Goal: Information Seeking & Learning: Compare options

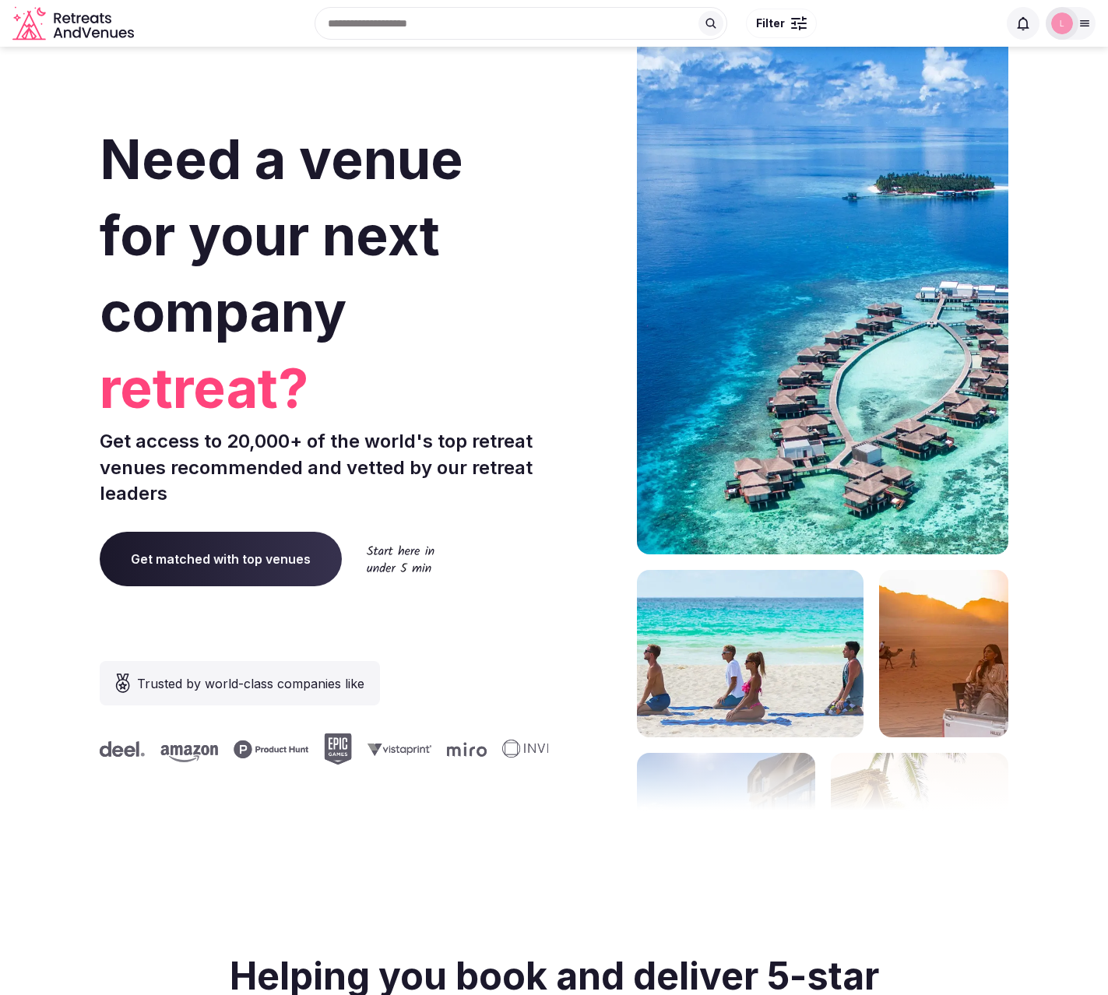
click at [1079, 19] on icon at bounding box center [1084, 23] width 12 height 12
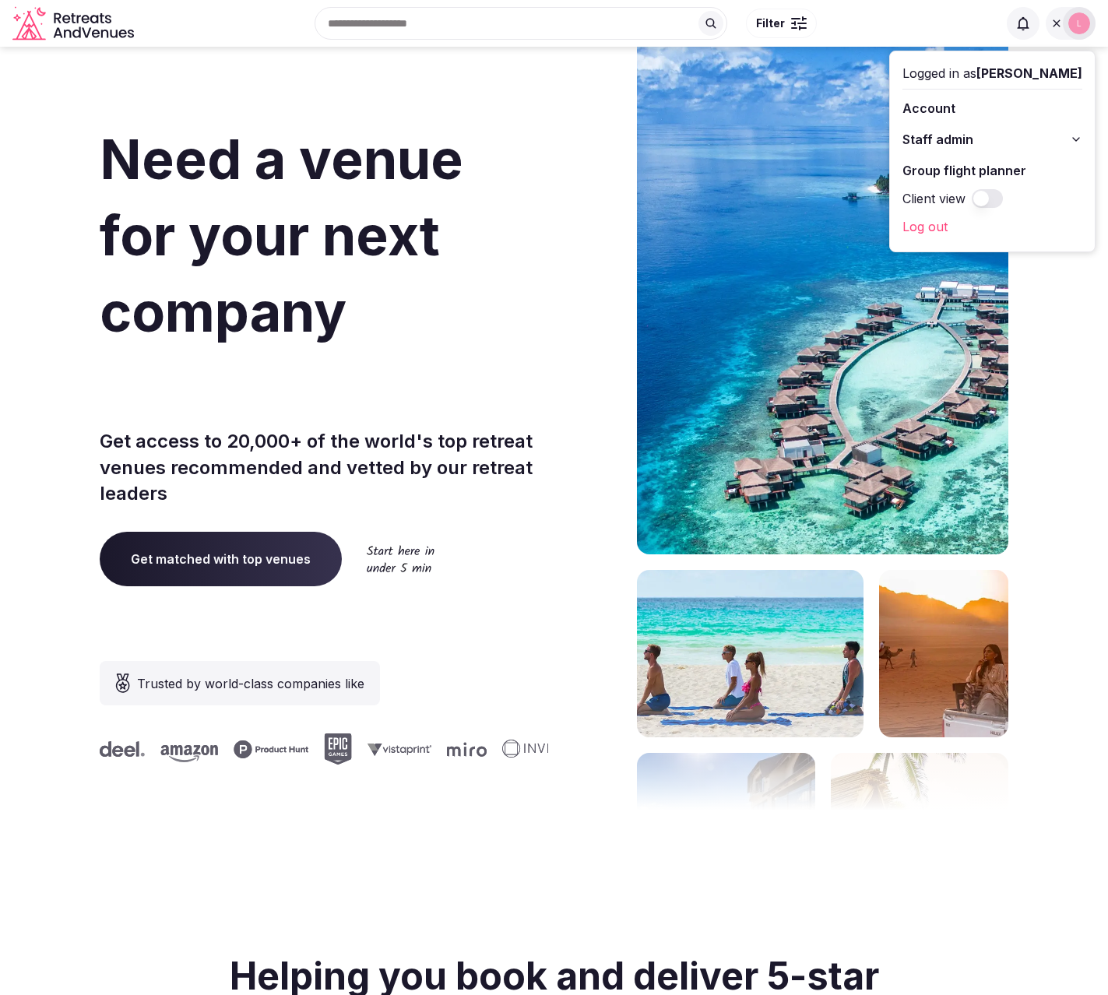
click at [1003, 136] on button "Staff admin" at bounding box center [992, 139] width 180 height 25
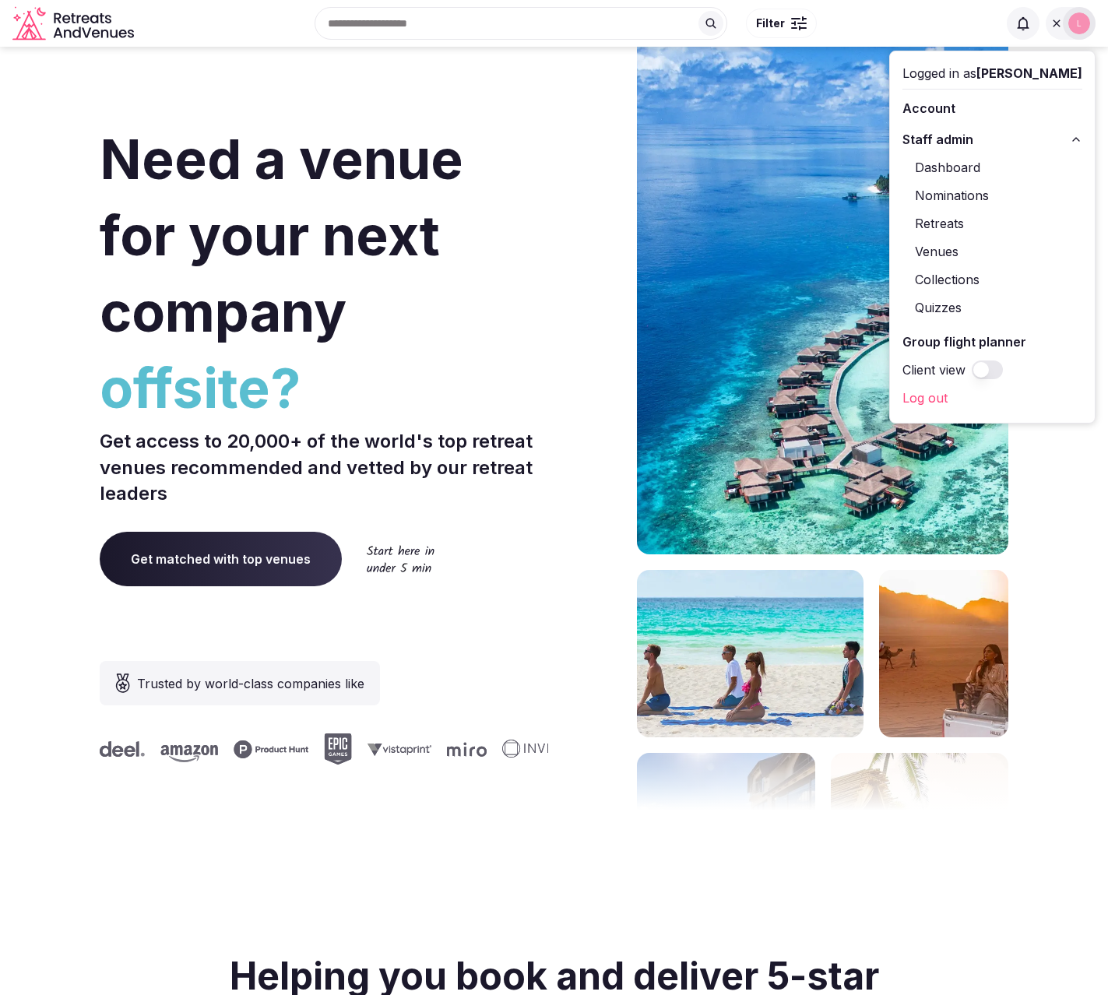
click at [971, 221] on link "Retreats" at bounding box center [992, 223] width 180 height 25
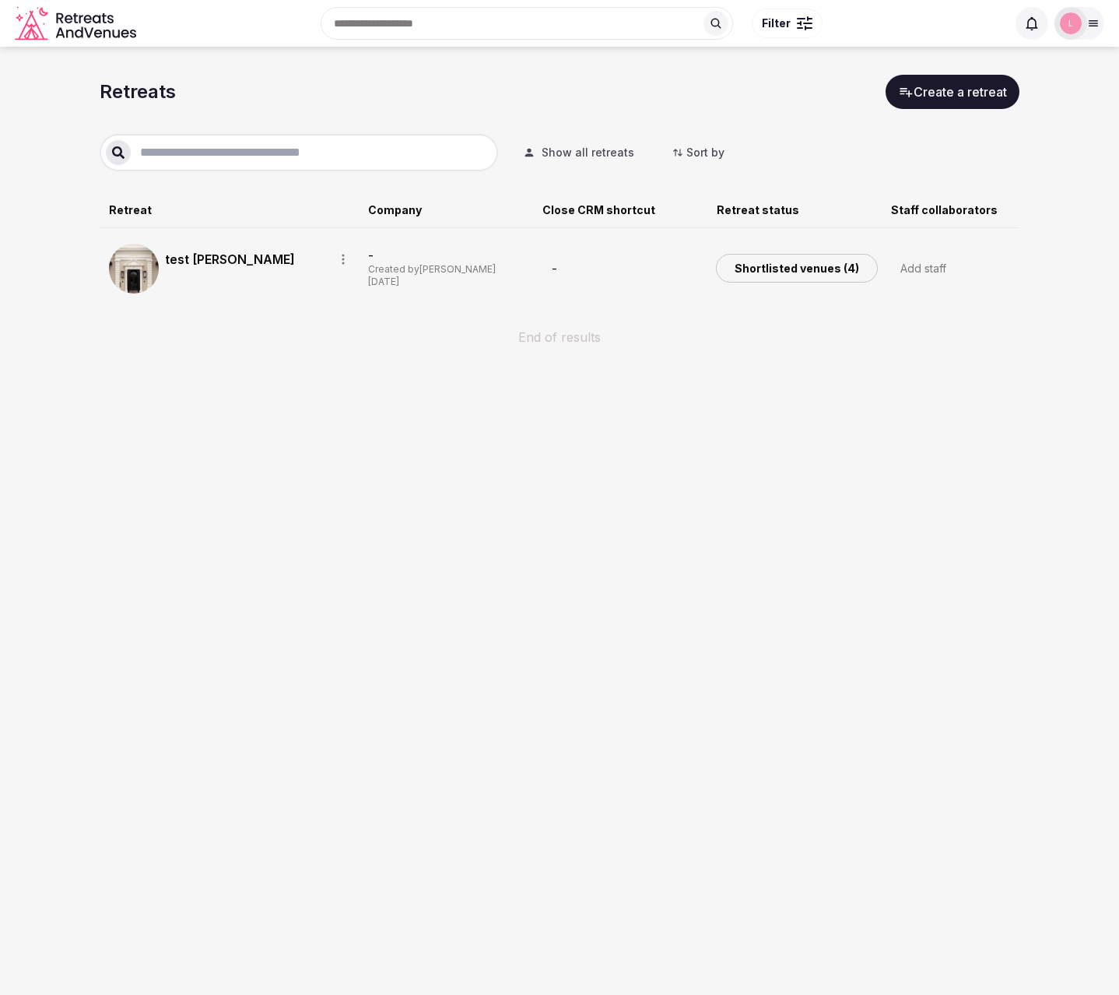
click at [192, 253] on link "test [PERSON_NAME]" at bounding box center [243, 259] width 156 height 19
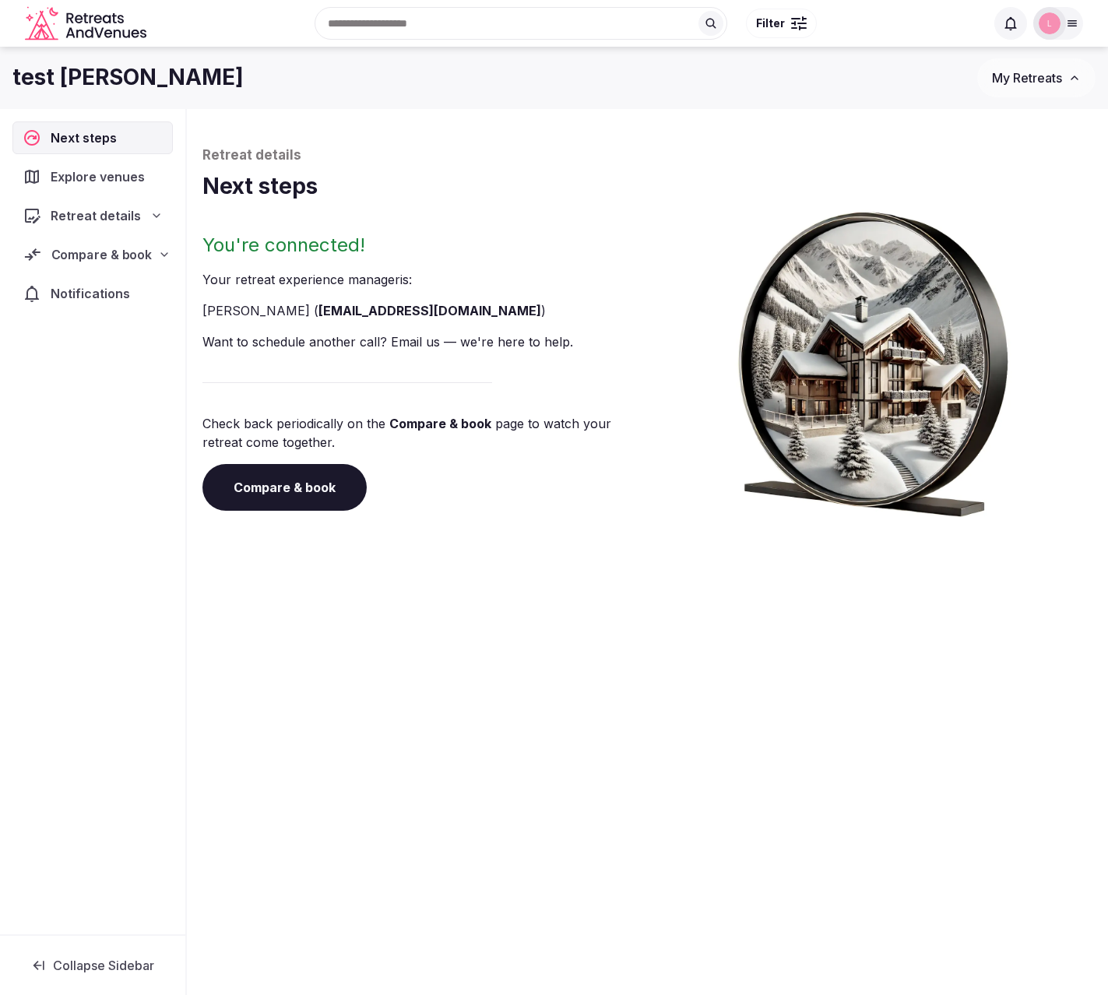
click at [115, 260] on span "Compare & book" at bounding box center [101, 254] width 101 height 19
click at [95, 289] on span "Shortlisted venues (4)" at bounding box center [97, 285] width 121 height 16
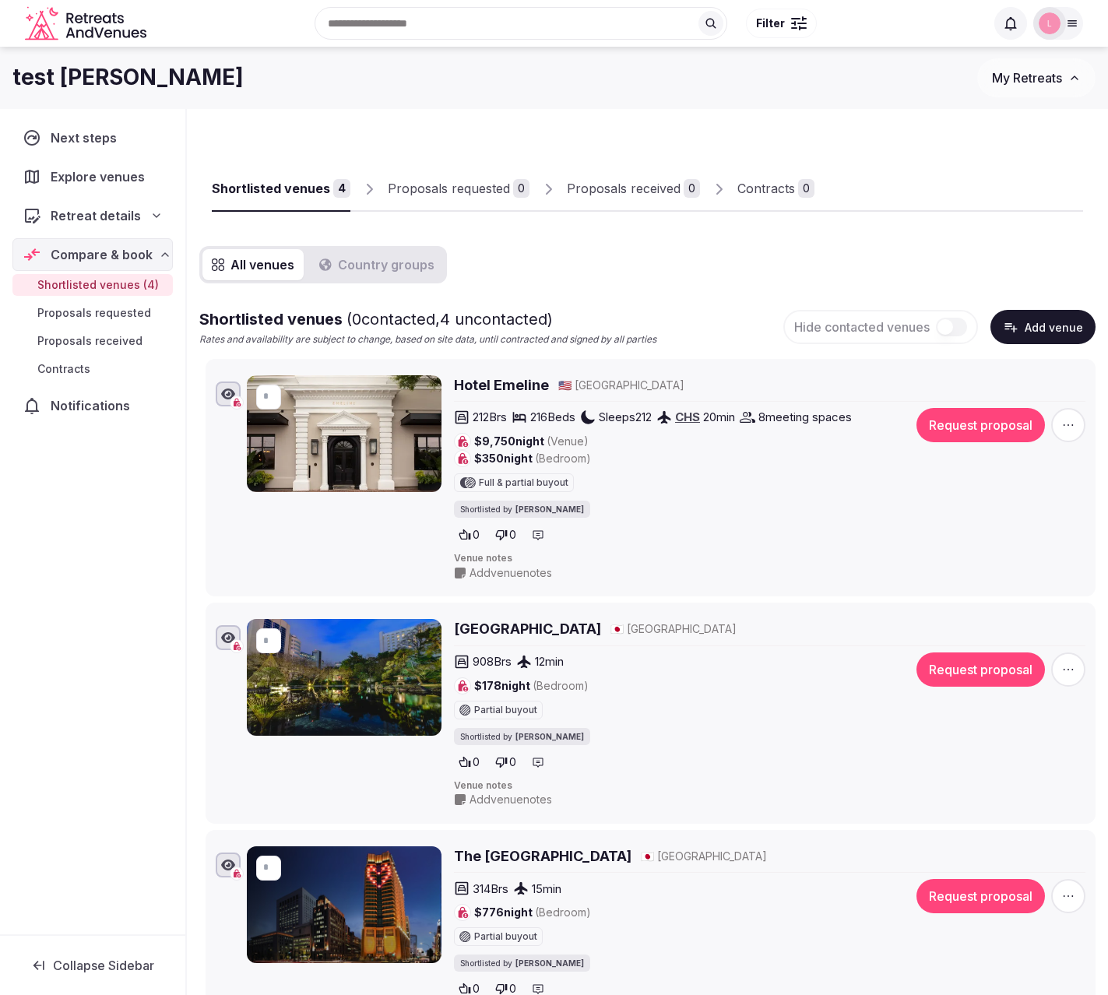
click at [474, 381] on h2 "Hotel Emeline" at bounding box center [501, 384] width 95 height 19
